Goal: Task Accomplishment & Management: Complete application form

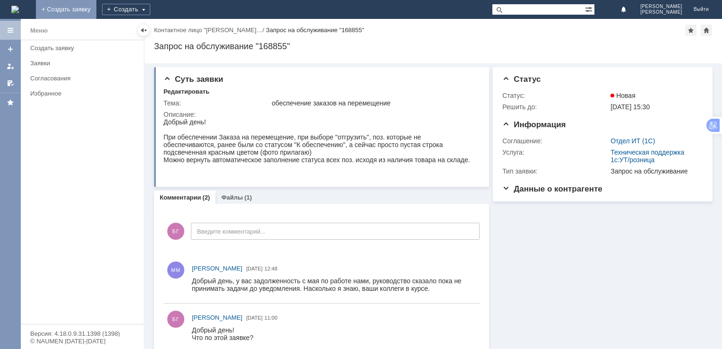
click at [96, 7] on link "+ Создать заявку" at bounding box center [66, 9] width 61 height 19
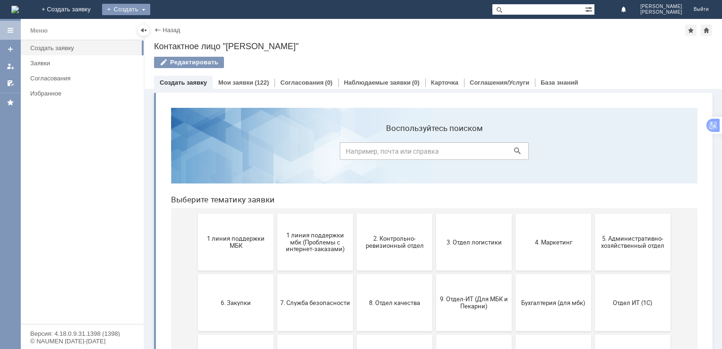
click at [150, 6] on div "Создать" at bounding box center [126, 9] width 48 height 11
click at [176, 28] on link "Заявка" at bounding box center [140, 28] width 72 height 11
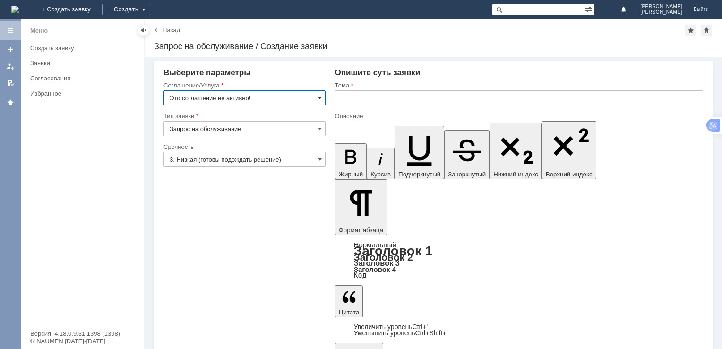
click at [319, 98] on span at bounding box center [320, 98] width 4 height 8
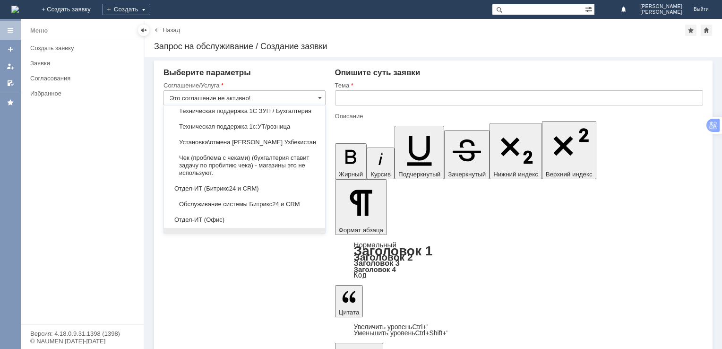
scroll to position [1744, 0]
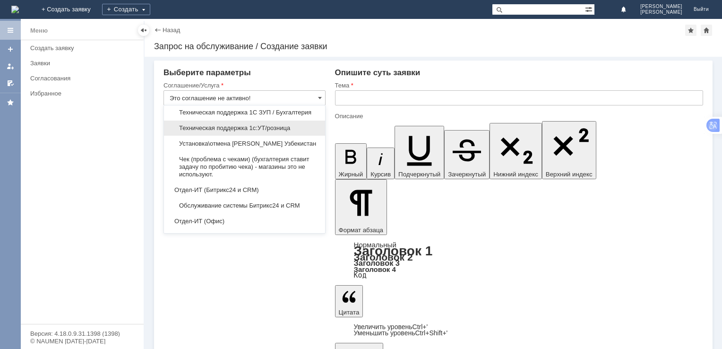
click at [265, 132] on span "Техническая поддержка 1с:УТ/розница" at bounding box center [245, 128] width 150 height 8
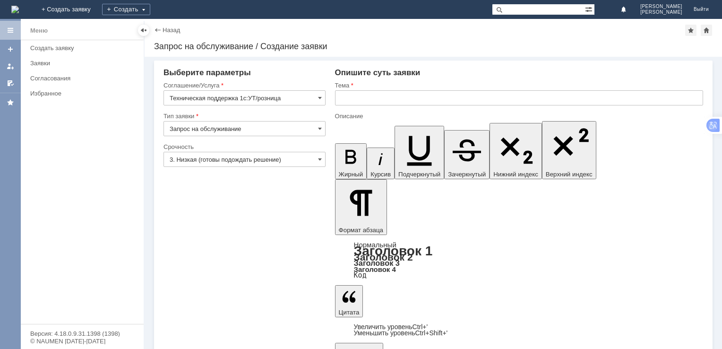
type input "Техническая поддержка 1с:УТ/розница"
click at [238, 130] on input "Запрос на обслуживание" at bounding box center [245, 128] width 162 height 15
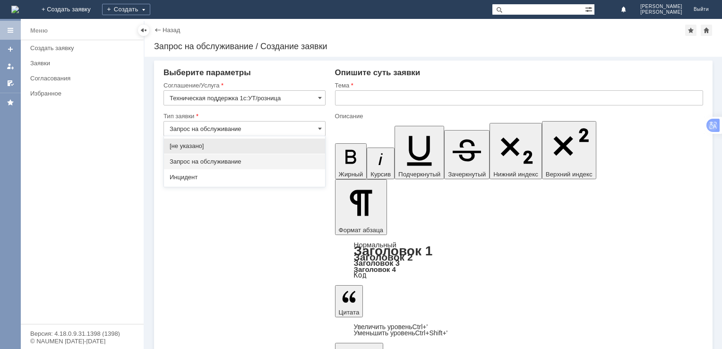
click at [223, 162] on span "Запрос на обслуживание" at bounding box center [245, 162] width 150 height 8
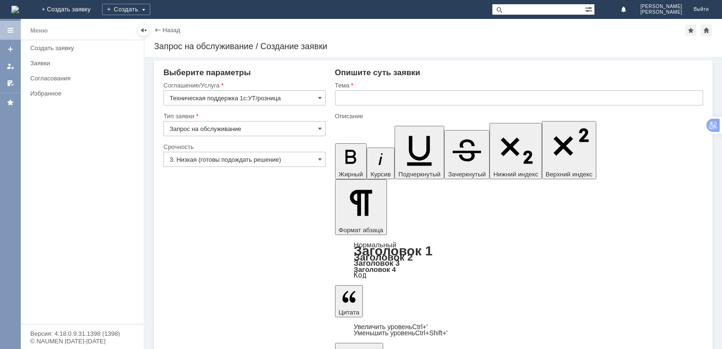
click at [229, 161] on input "3. Низкая (готовы подождать решение)" at bounding box center [245, 159] width 162 height 15
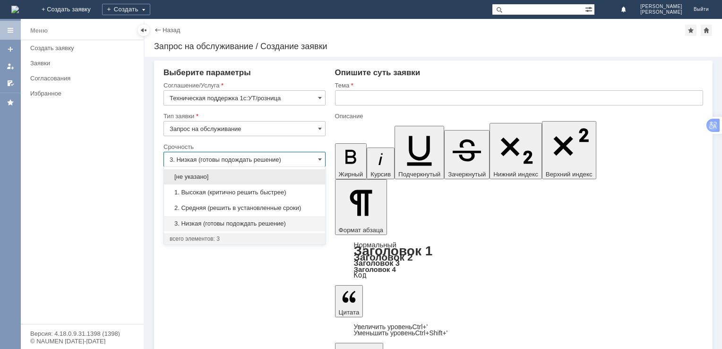
type input "Запрос на обслуживание"
click at [208, 193] on span "1. Высокая (критично решить быстрее)" at bounding box center [245, 193] width 150 height 8
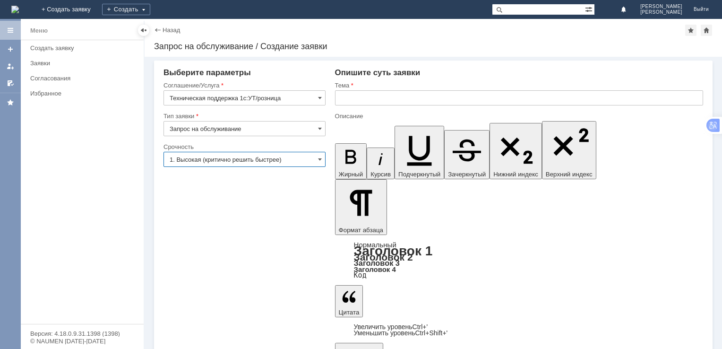
type input "1. Высокая (критично решить быстрее)"
click at [394, 94] on input "text" at bounding box center [519, 97] width 368 height 15
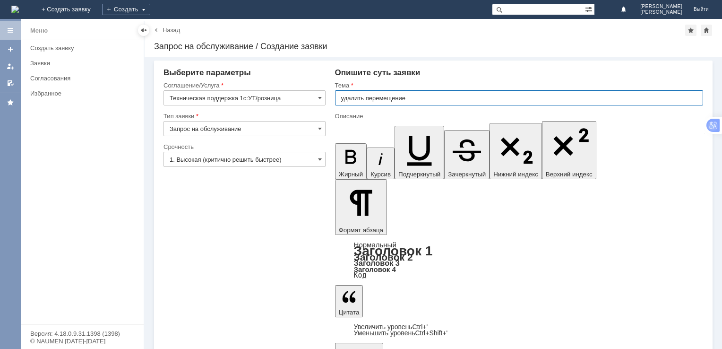
type input "удалить перемещение"
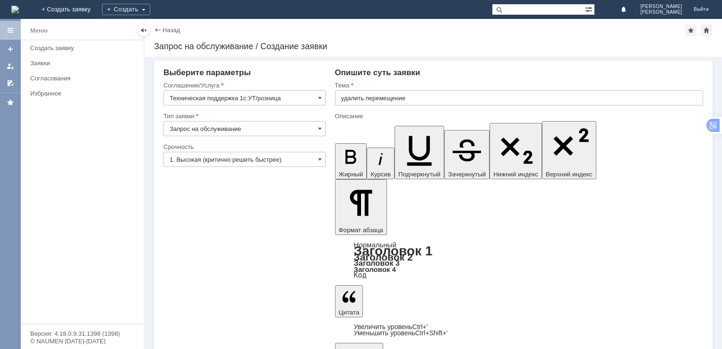
drag, startPoint x: 496, startPoint y: 2501, endPoint x: 729, endPoint y: 2517, distance: 233.1
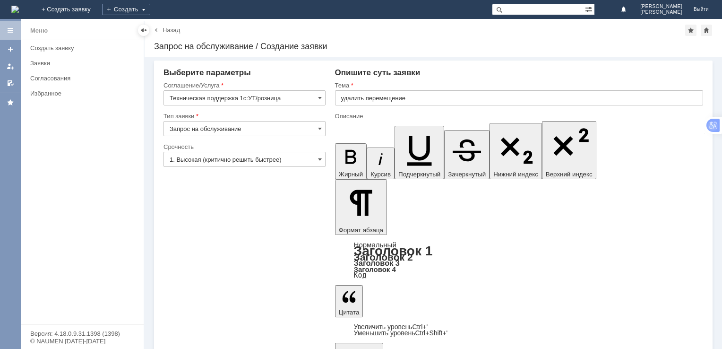
drag, startPoint x: 463, startPoint y: 2509, endPoint x: 334, endPoint y: 2506, distance: 129.1
